Goal: Information Seeking & Learning: Learn about a topic

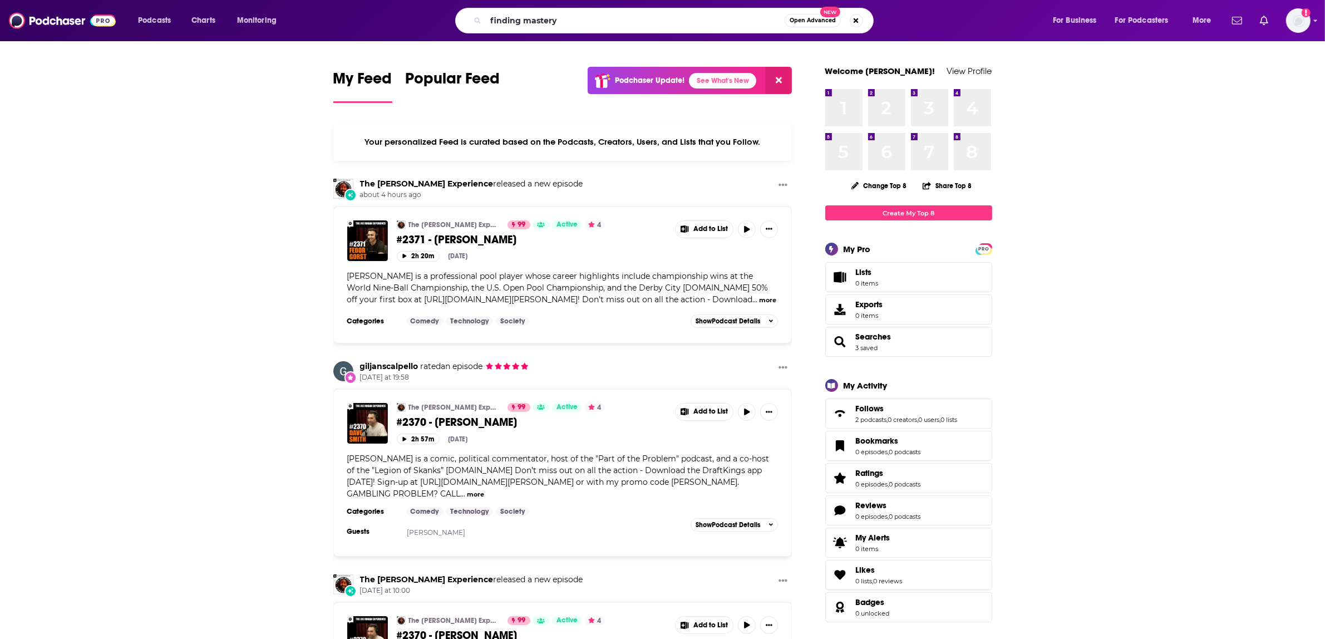
type input "finding mastery"
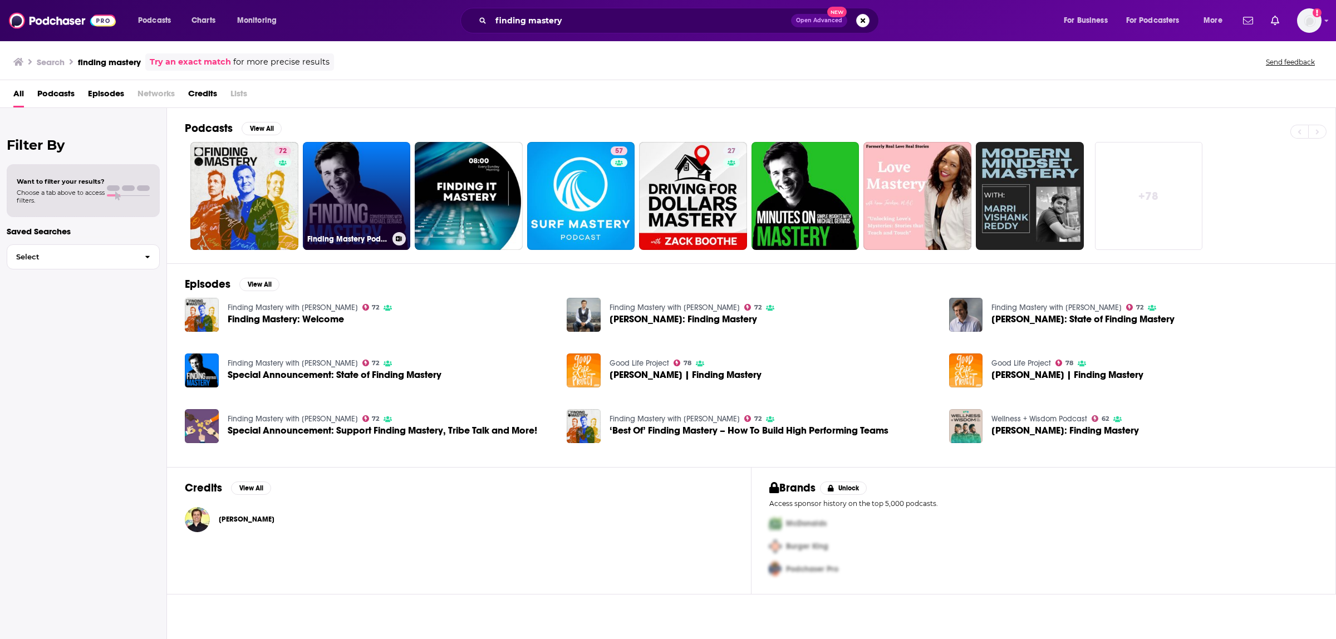
click at [328, 220] on link "Finding Mastery Podcast" at bounding box center [357, 196] width 108 height 108
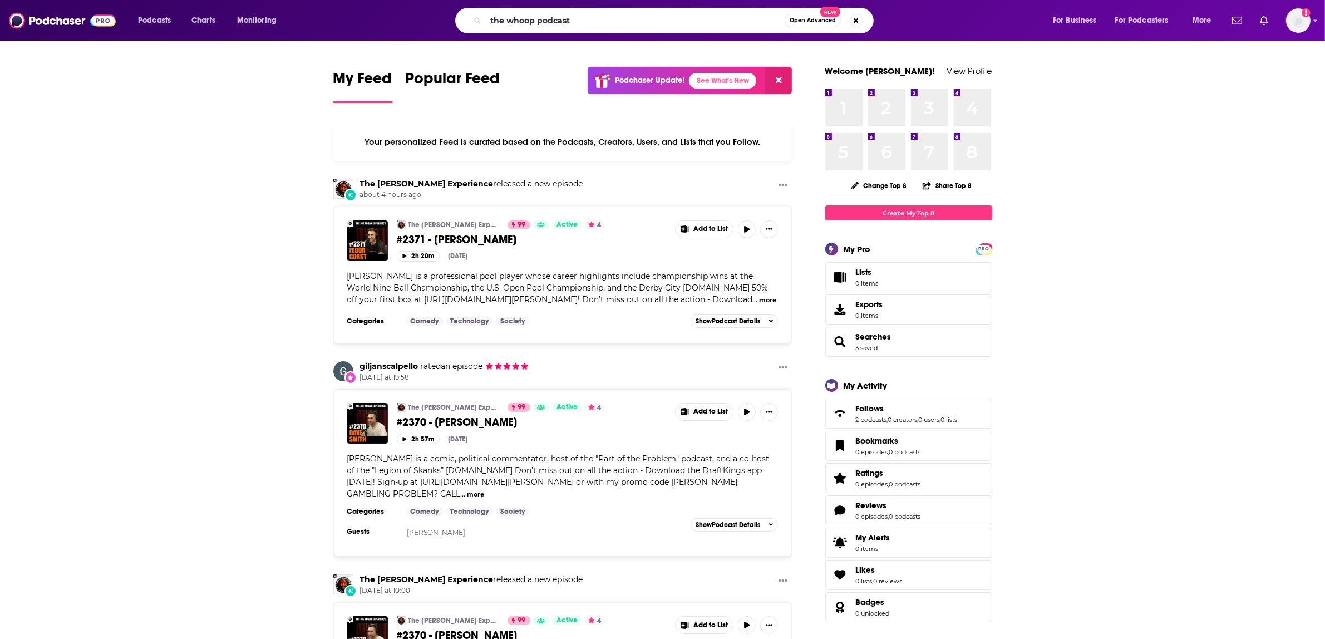
type input "the whoop podcast"
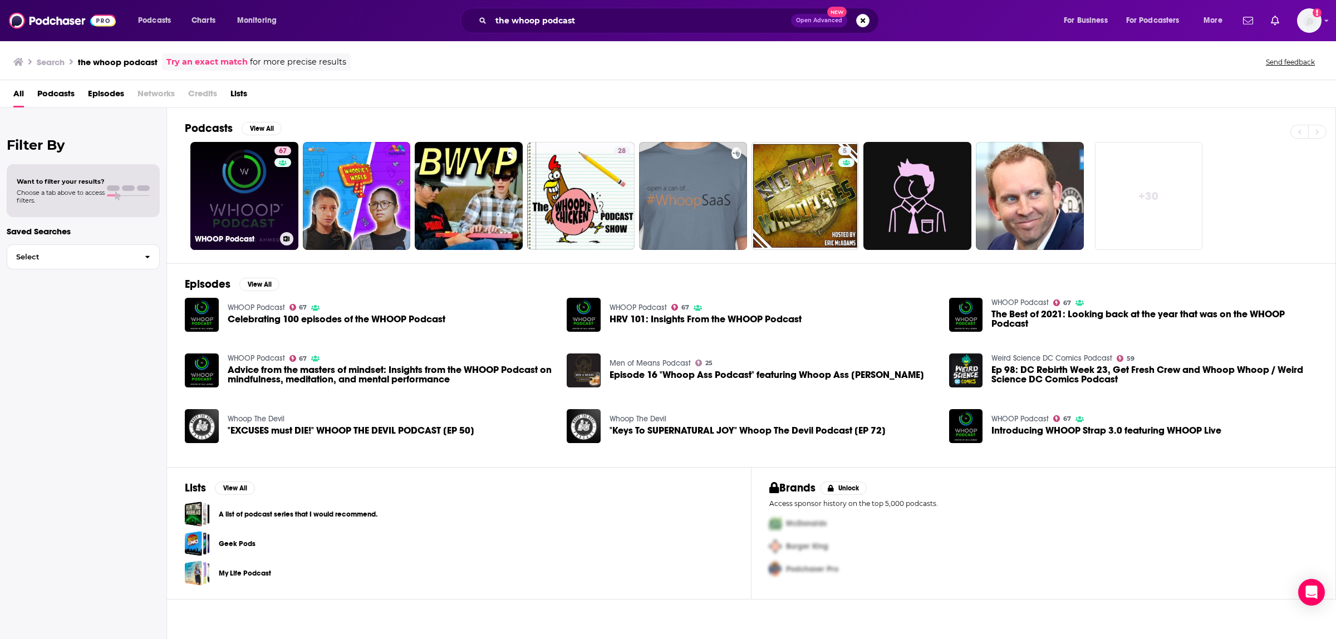
click at [237, 189] on link "67 WHOOP Podcast" at bounding box center [244, 196] width 108 height 108
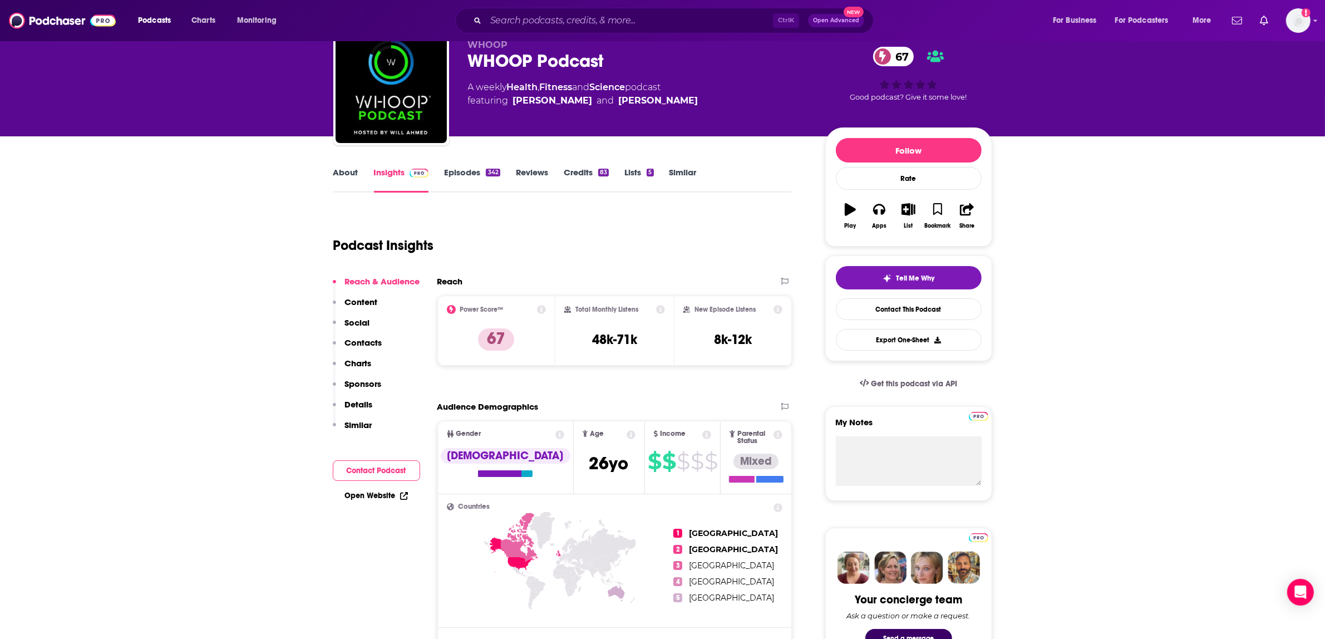
scroll to position [70, 0]
